Goal: Use online tool/utility: Utilize a website feature to perform a specific function

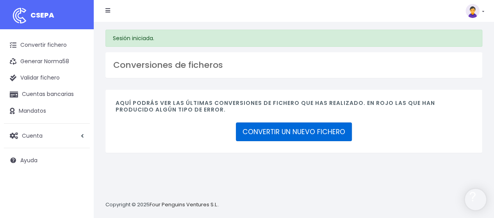
click at [245, 133] on link "CONVERTIR UN NUEVO FICHERO" at bounding box center [294, 132] width 116 height 19
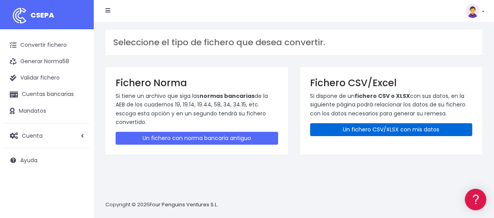
click at [333, 132] on link "Un fichero CSV/XLSX con mis datos" at bounding box center [391, 129] width 163 height 13
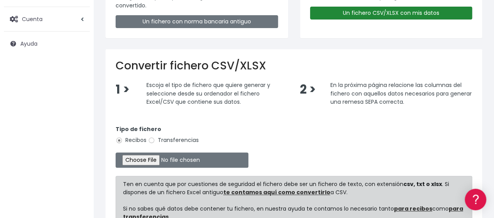
scroll to position [117, 0]
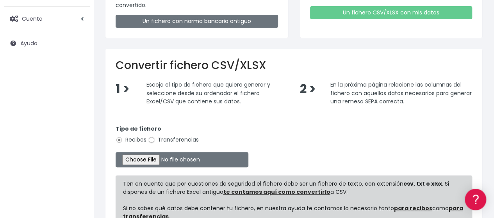
click at [150, 142] on input "Transferencias" at bounding box center [151, 140] width 7 height 7
radio input "true"
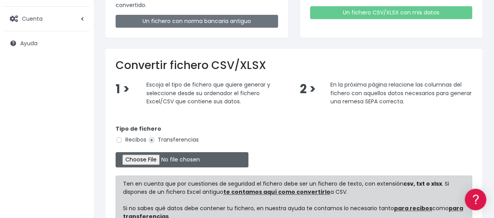
click at [154, 159] on input "file" at bounding box center [182, 159] width 133 height 15
type input "C:\fakepath\Zahlungsliste_Solaria - Nómina SEP25.csv"
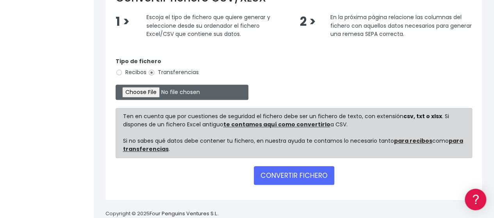
scroll to position [200, 0]
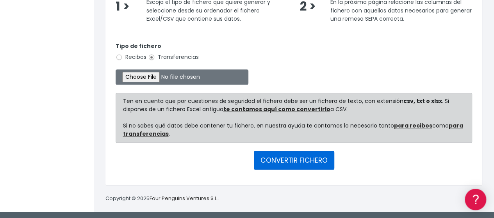
click at [309, 159] on button "CONVERTIR FICHERO" at bounding box center [294, 160] width 80 height 19
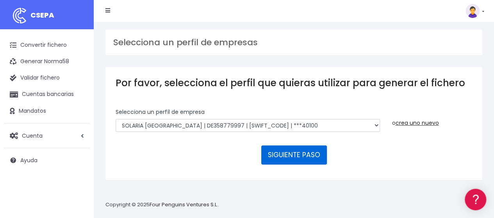
click at [309, 159] on button "SIGUIENTE PASO" at bounding box center [294, 155] width 66 height 19
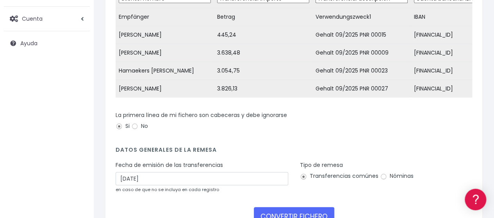
scroll to position [156, 0]
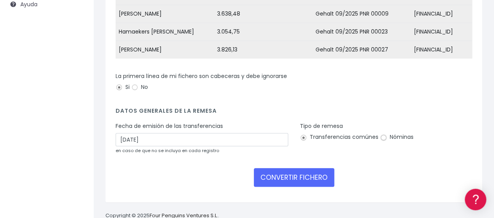
click at [382, 141] on input "Nóminas" at bounding box center [383, 137] width 7 height 7
radio input "true"
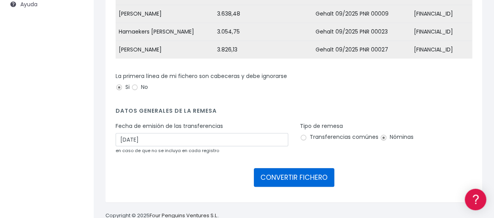
click at [304, 182] on button "CONVERTIR FICHERO" at bounding box center [294, 177] width 80 height 19
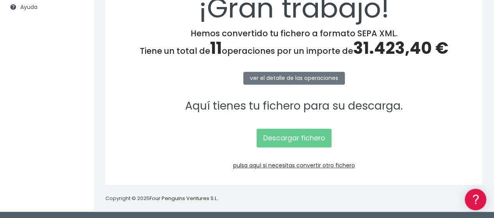
scroll to position [154, 0]
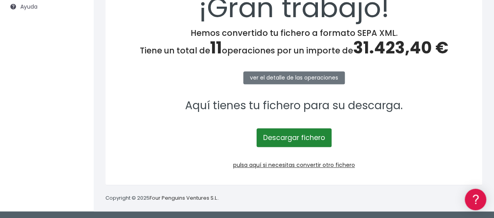
click at [295, 133] on link "Descargar fichero" at bounding box center [294, 138] width 75 height 19
